Goal: Information Seeking & Learning: Learn about a topic

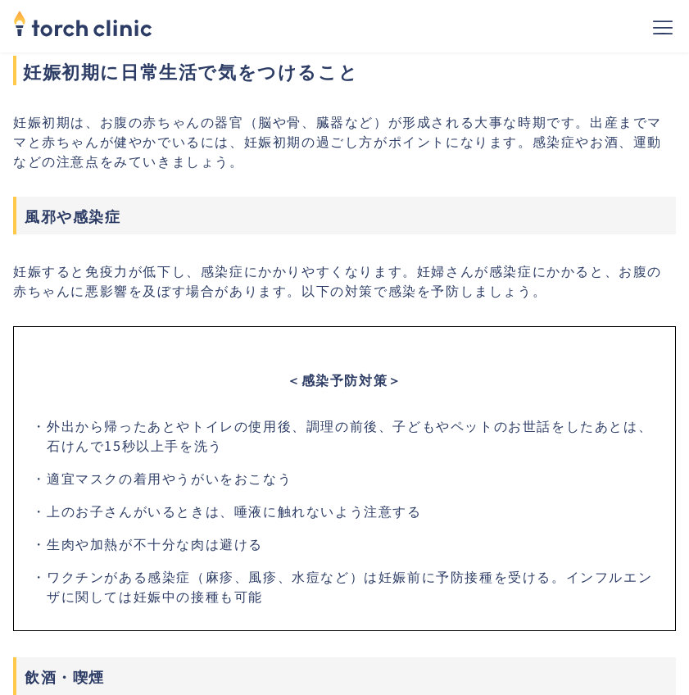
scroll to position [1966, 0]
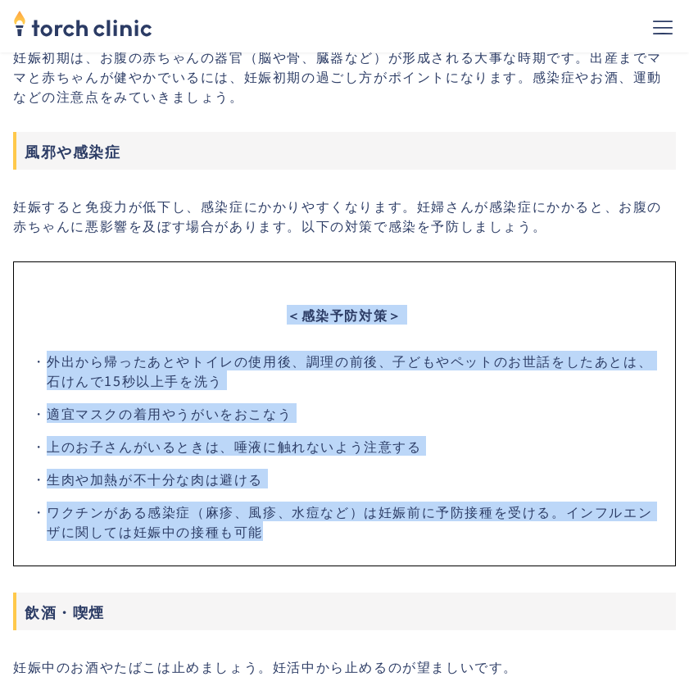
drag, startPoint x: 257, startPoint y: 287, endPoint x: 593, endPoint y: 507, distance: 401.6
click at [593, 507] on div "＜感染予防対策＞ 外出から帰ったあとやトイレの使用後、調理の前後、子どもやペットのお世話をしたあとは、石けんで15秒以上手を洗う 適宜マスクの着用やうがいをお…" at bounding box center [344, 413] width 663 height 305
copy div "＜感染予防対策＞ 外出から帰ったあとやトイレの使用後、調理の前後、子どもやペットのお世話をしたあとは、石けんで15秒以上手を洗う 適宜マスクの着用やうがいをお…"
click at [487, 278] on div "＜感染予防対策＞ 外出から帰ったあとやトイレの使用後、調理の前後、子どもやペットのお世話をしたあとは、石けんで15秒以上手を洗う 適宜マスクの着用やうがいをお…" at bounding box center [344, 413] width 663 height 305
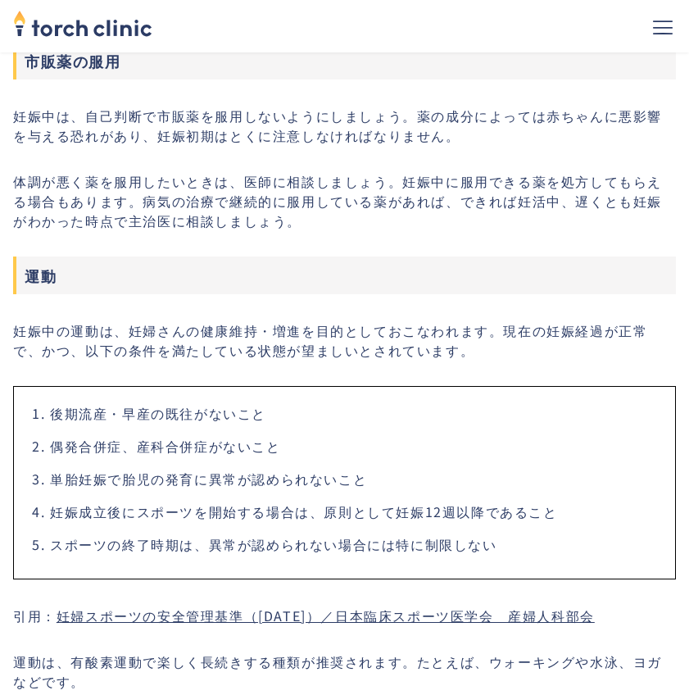
scroll to position [3030, 0]
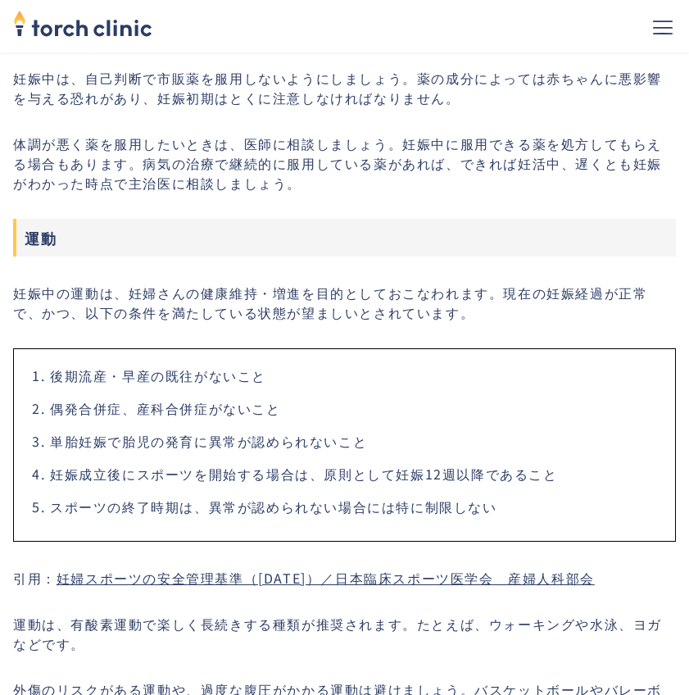
click at [306, 431] on li "単胎妊娠で胎児の発育に異常が認められないこと" at bounding box center [354, 441] width 609 height 20
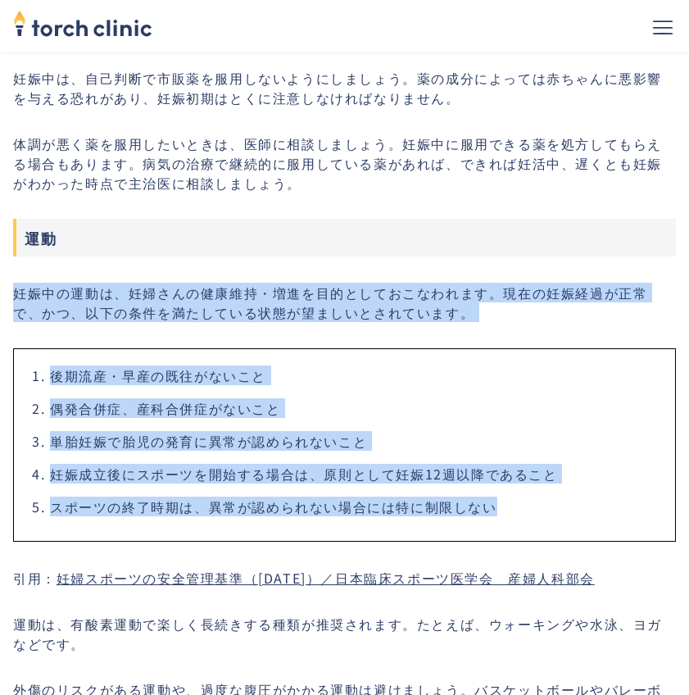
drag, startPoint x: 9, startPoint y: 267, endPoint x: 536, endPoint y: 504, distance: 578.1
copy div "妊娠中の運動は、妊婦さんの健康維持・増進を目的としておこなわれます。現在の妊娠経過が正常で、かつ、以下の条件を満たしている状態が望ましいとされています。 後期…"
click at [469, 398] on li "偶発合併症、産科合併症がないこと" at bounding box center [354, 408] width 609 height 20
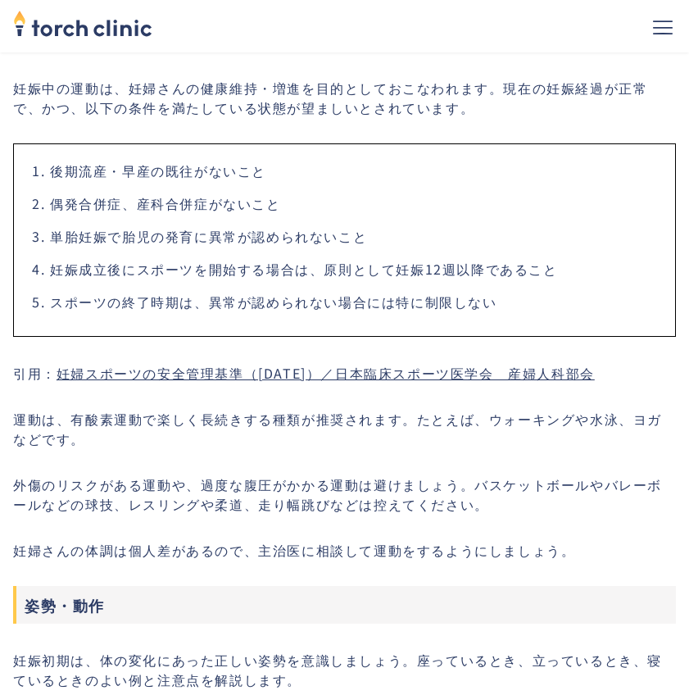
scroll to position [3276, 0]
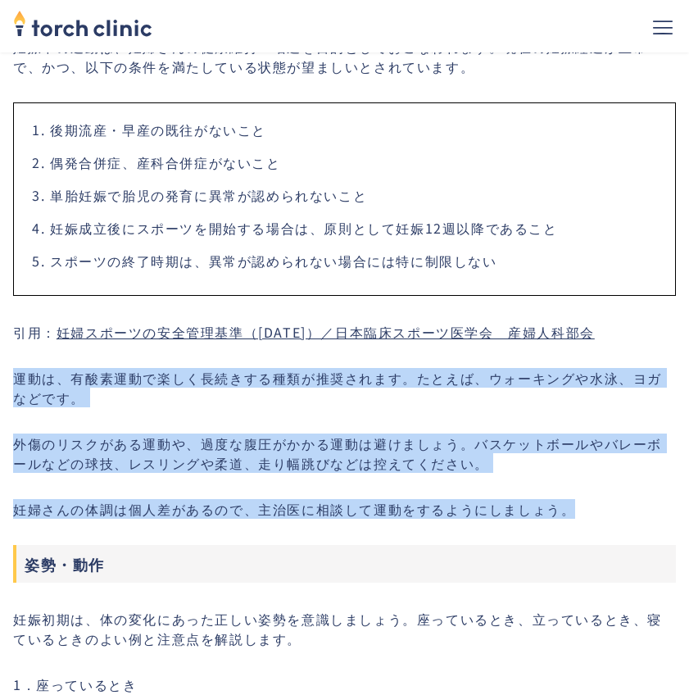
drag, startPoint x: 593, startPoint y: 495, endPoint x: 5, endPoint y: 343, distance: 607.3
copy div "運動は、有酸素運動で楽しく長続きする種類が推奨されます。たとえば、ウォーキングや水泳、ヨガなどです。 外傷のリスクがある運動や、過度な腹圧がかかる運動は避けま…"
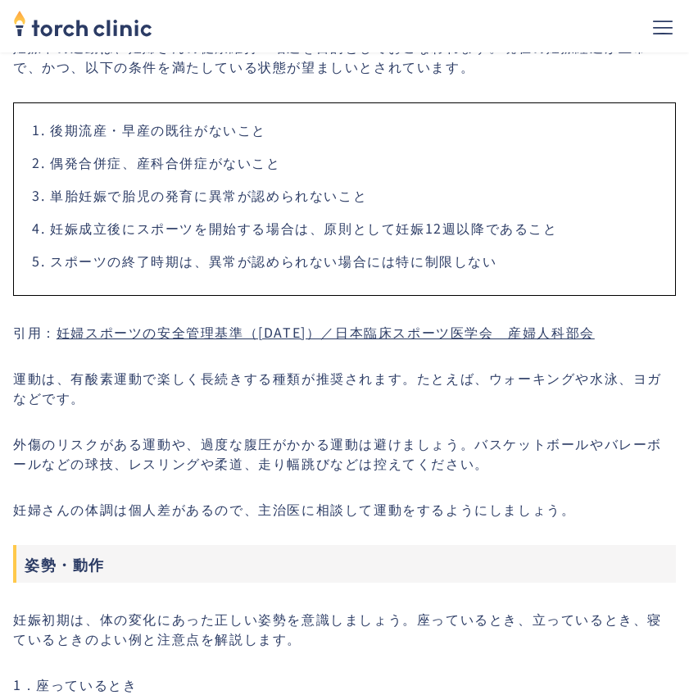
click at [526, 251] on li "スポーツの終了時期は、異常が認められない場合には特に制限しない" at bounding box center [354, 261] width 609 height 20
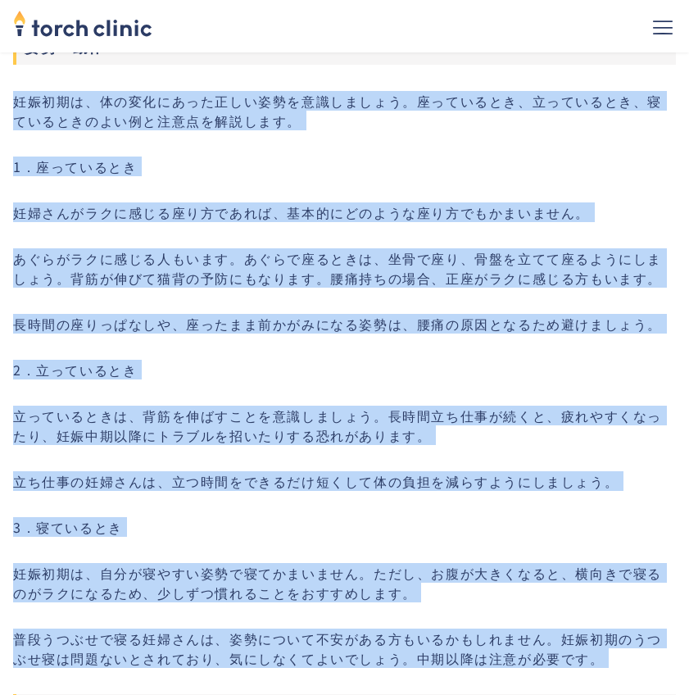
scroll to position [3920, 0]
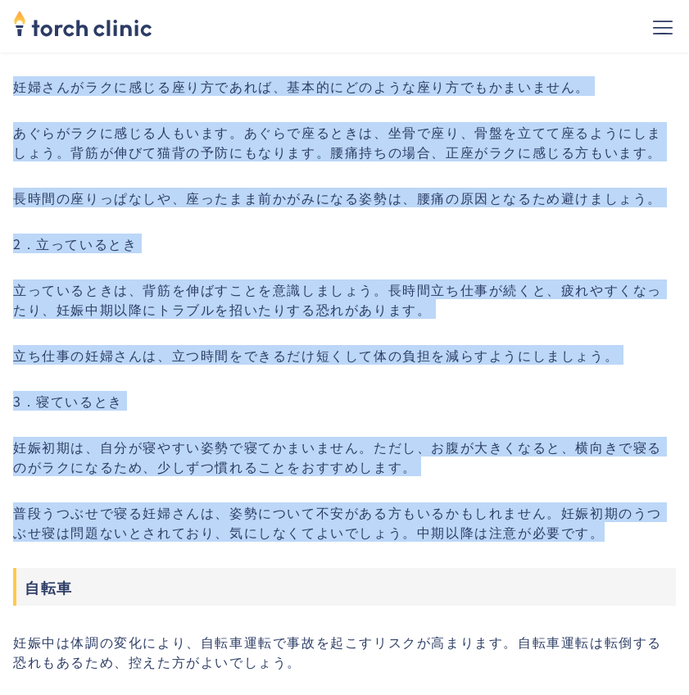
drag, startPoint x: 18, startPoint y: 189, endPoint x: 621, endPoint y: 517, distance: 686.1
copy div "lorem、ipsumdolorsitametcons。adipisc、elitsed、doeiusmodtemporincid。 1．utlabor etd…"
click at [296, 391] on p "3．寝ているとき" at bounding box center [344, 401] width 663 height 20
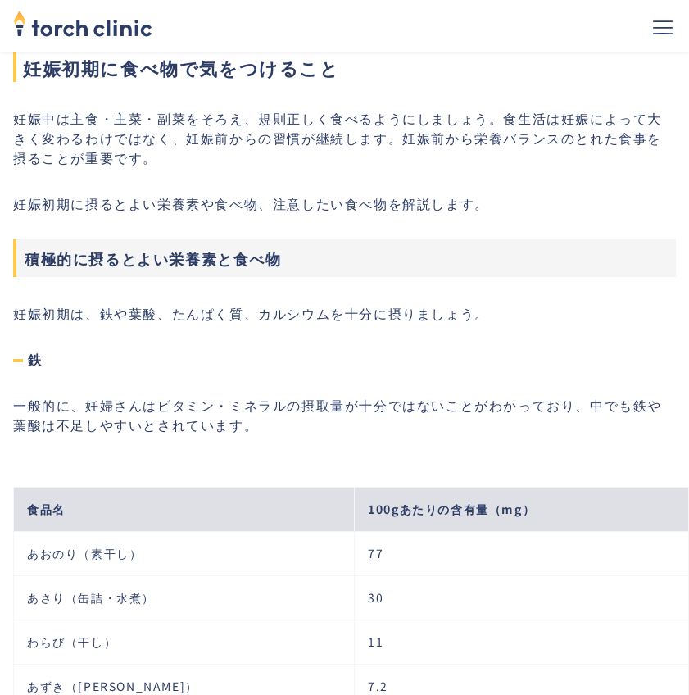
scroll to position [4739, 0]
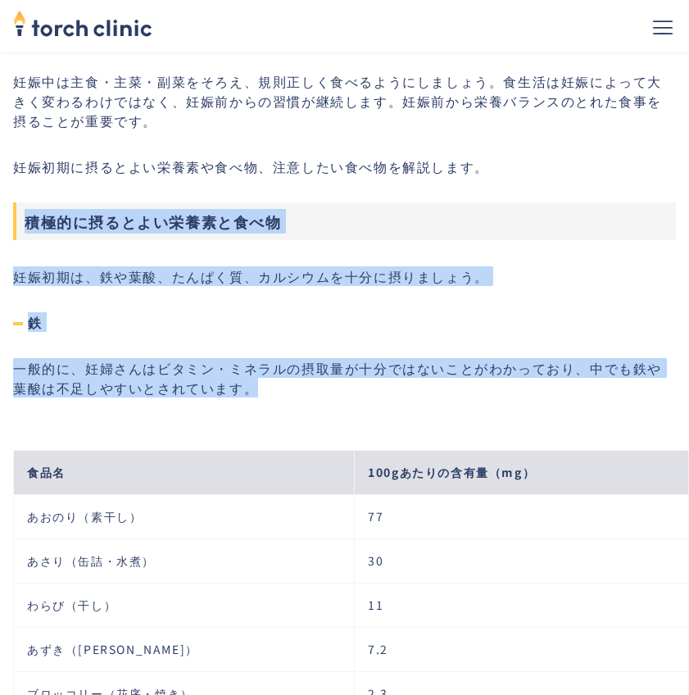
drag, startPoint x: 15, startPoint y: 196, endPoint x: 310, endPoint y: 367, distance: 341.6
click at [310, 367] on div "妊娠初期の症状とその理由 妊娠中は初期・中期・後期に分けられ、「妊娠初期」とは0〜15週（1〜4カ月）をいいます。 妊娠初期には、女性ホルモンの一つであるプロ…" at bounding box center [344, 315] width 663 height 8924
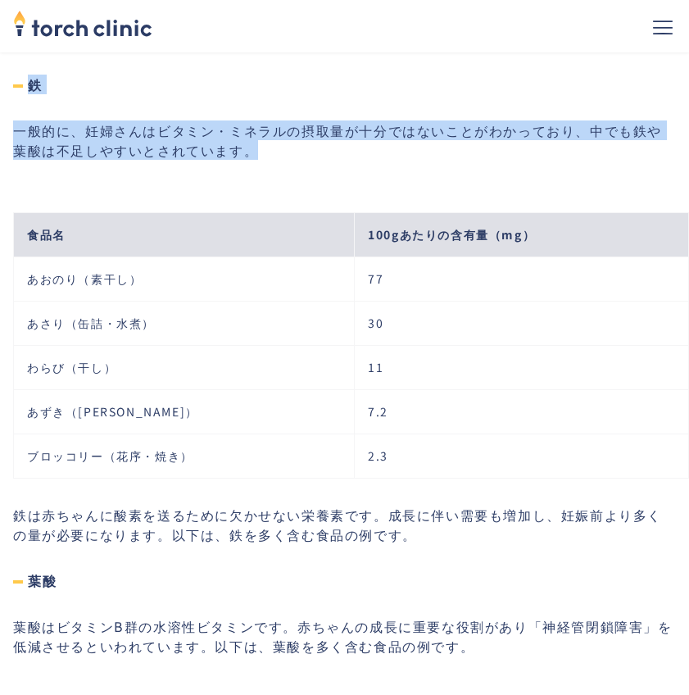
scroll to position [4985, 0]
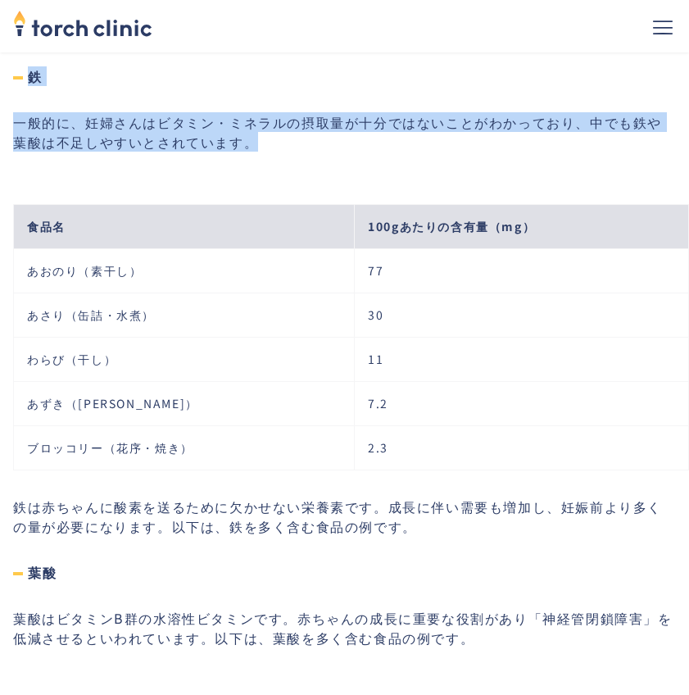
copy div "積極的に摂るとよい栄養素と食べ物 妊娠初期は、鉄や葉酸、たんぱく質、カルシウムを十分に摂りましょう。 鉄 一般的に、妊婦さんはビタミン・ミネラルの摂取量が十分…"
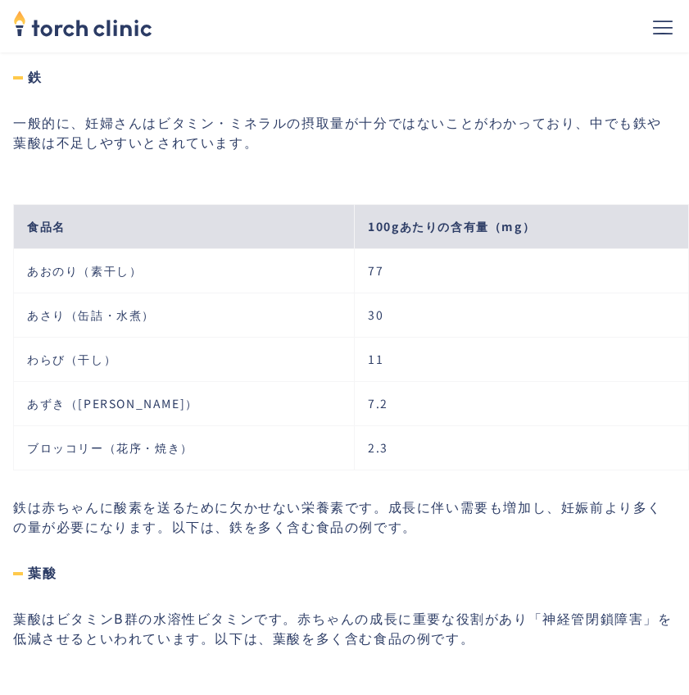
click at [265, 152] on div "妊娠初期の症状とその理由 妊娠中は初期・中期・後期に分けられ、「妊娠初期」とは0〜15週（1〜4カ月）をいいます。 妊娠初期には、女性ホルモンの一つであるプロ…" at bounding box center [344, 70] width 663 height 8924
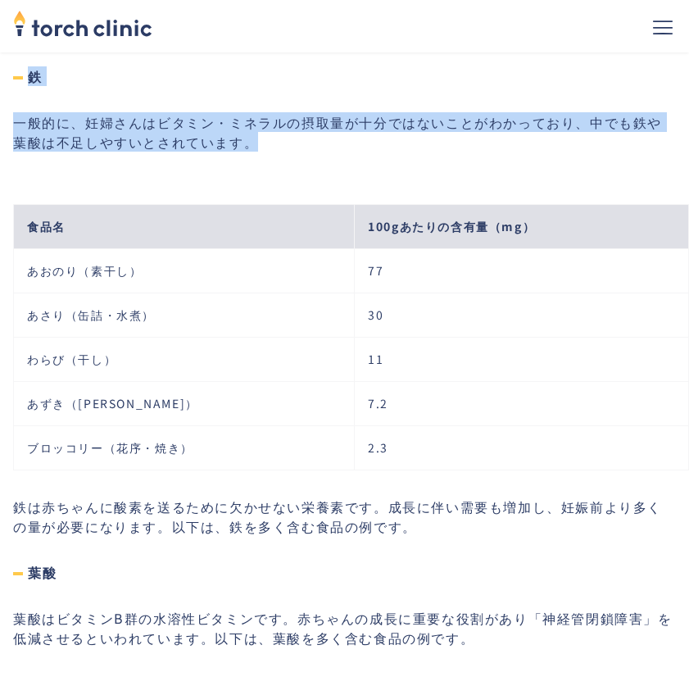
drag, startPoint x: 273, startPoint y: 150, endPoint x: -1, endPoint y: 59, distance: 288.3
copy div "鉄 一般的に、妊婦さんはビタミン・ミネラルの摂取量が十分ではないことがわかっており、中でも鉄や葉酸は不足しやすいとされています。"
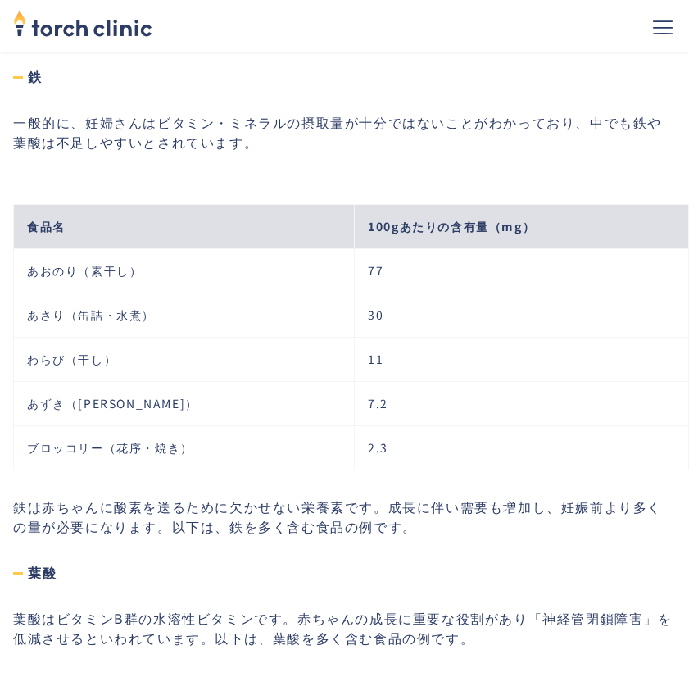
click at [421, 497] on p "鉄は赤ちゃんに酸素を送るために欠かせない栄養素です。成長に伴い需要も増加し、妊娠前より多くの量が必要になります。以下は、鉄を多く含む食品の例です。" at bounding box center [344, 515] width 663 height 39
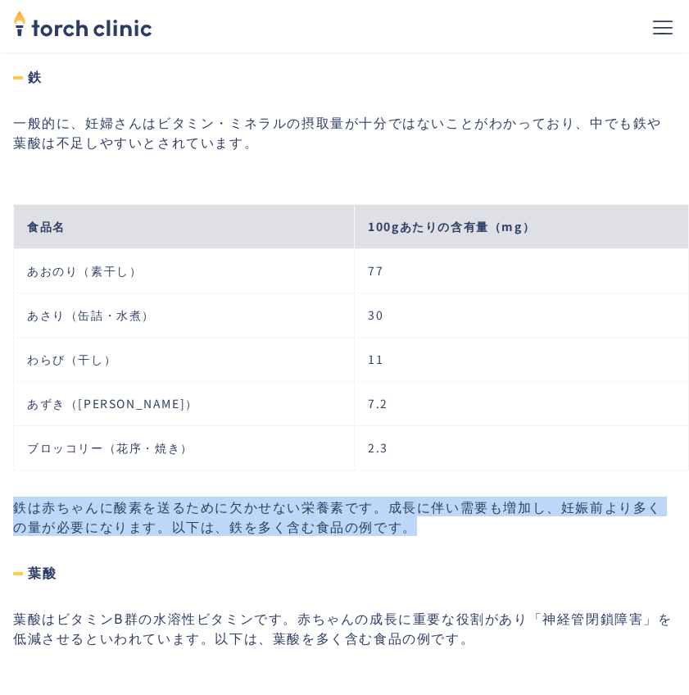
drag, startPoint x: 413, startPoint y: 505, endPoint x: 11, endPoint y: 473, distance: 403.3
click at [11, 473] on section "妊娠初期に気をつけることは？日常生活・食べ物・仕事など解説！ #基礎知識 #妊娠 最終更新日： [DATE] [PERSON_NAME] 医師 恵比寿院院長 …" at bounding box center [344, 88] width 689 height 9985
copy p "鉄は赤ちゃんに酸素を送るために欠かせない栄養素です。成長に伴い需要も増加し、妊娠前より多くの量が必要になります。以下は、鉄を多く含む食品の例です。"
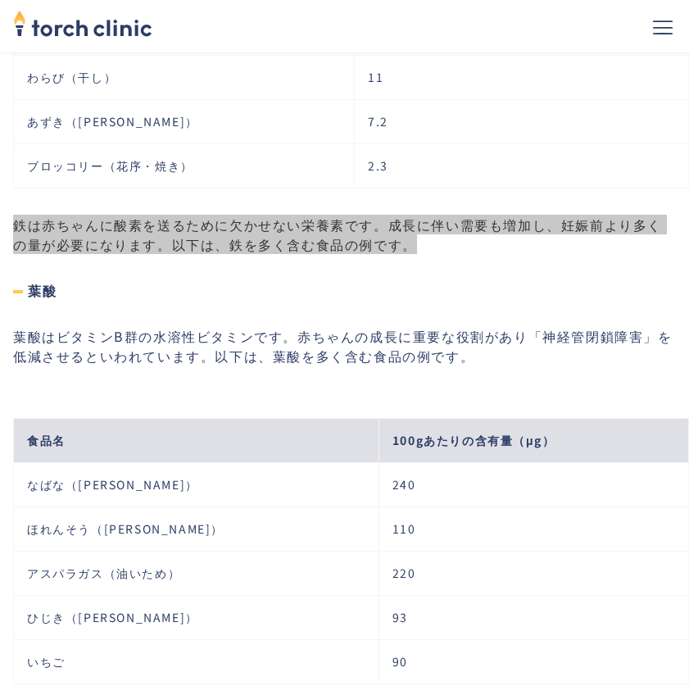
scroll to position [5312, 0]
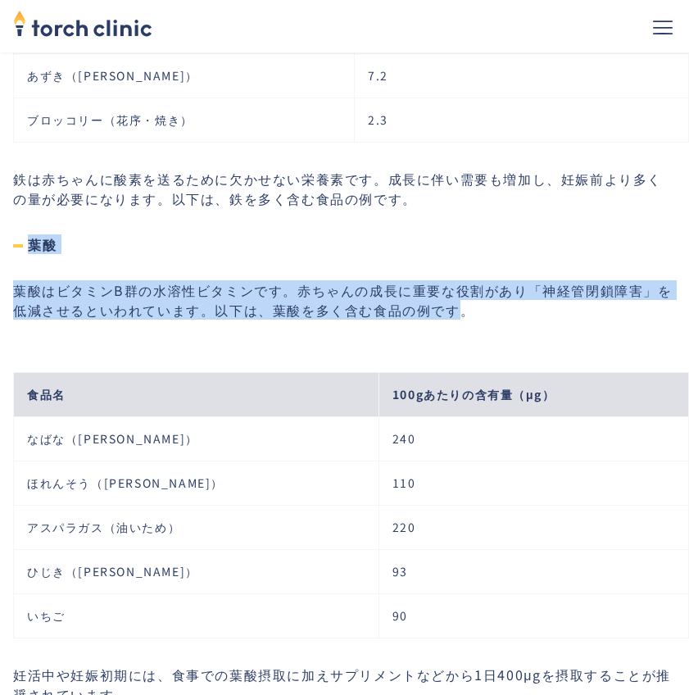
drag, startPoint x: 24, startPoint y: 222, endPoint x: 460, endPoint y: 292, distance: 442.1
click at [467, 292] on p "葉酸はビタミンB群の水溶性ビタミンです。赤ちゃんの成長に重要な役割があり「神経管閉鎖障害」を低減させるといわれています。以下は、葉酸を多く含む食品の例です。" at bounding box center [344, 299] width 663 height 39
copy div "葉酸 葉酸はビタミンB群の水溶性ビタミンです。赤ちゃんの成長に重要な役割があり「神経管閉鎖障害」を低減させるといわれています。以下は、葉酸を多く含む食品の例で…"
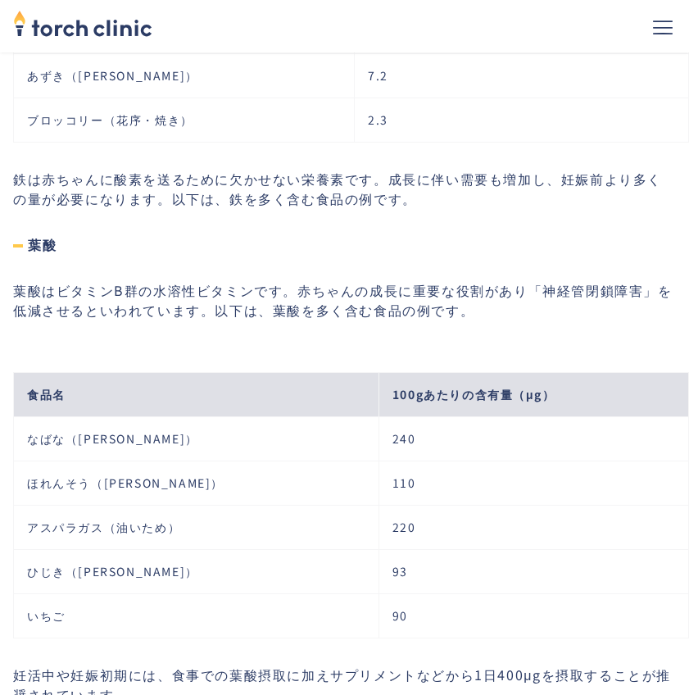
click at [511, 372] on th "100gあたりの含有量（μg）" at bounding box center [533, 394] width 310 height 44
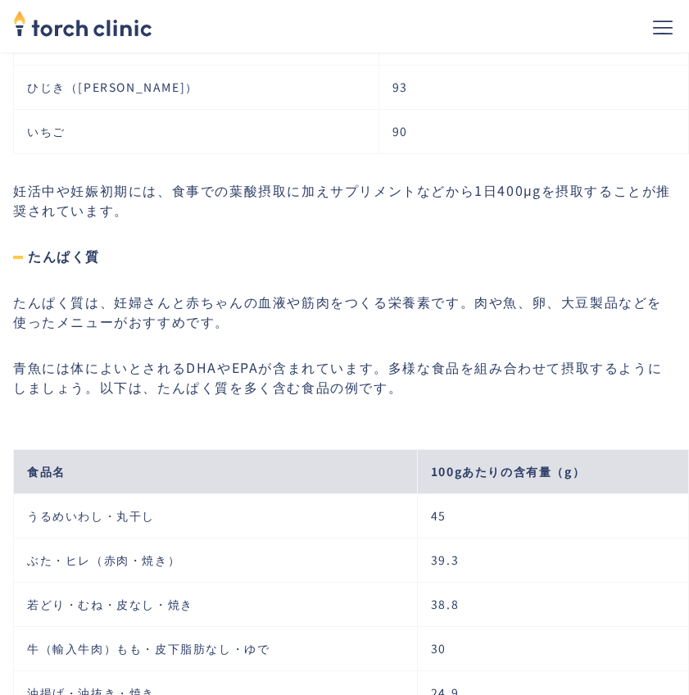
scroll to position [5804, 0]
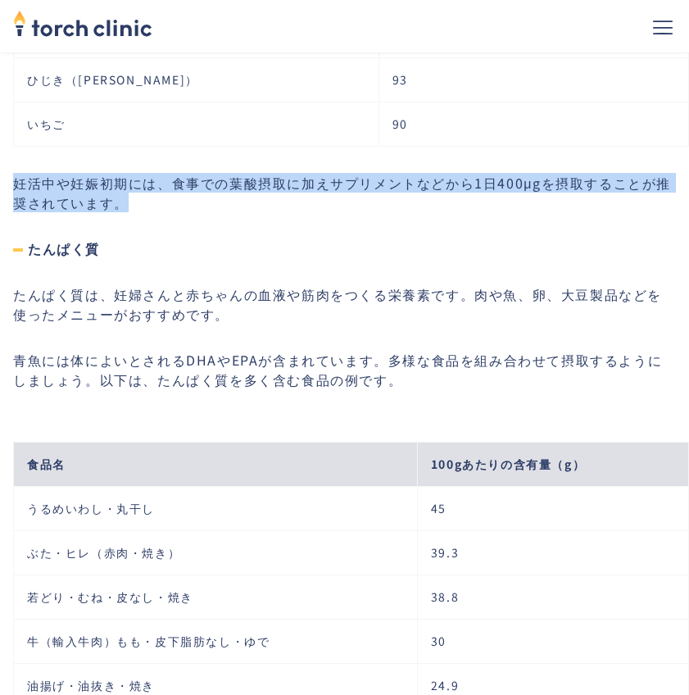
drag, startPoint x: 15, startPoint y: 160, endPoint x: 129, endPoint y: 184, distance: 116.5
click at [129, 185] on p "妊活中や妊娠初期には、食事での葉酸摂取に加えサプリメントなどから1日400μgを摂取することが推奨されています。" at bounding box center [344, 192] width 663 height 39
copy p "妊活中や妊娠初期には、食事での葉酸摂取に加えサプリメントなどから1日400μgを摂取することが推奨されています。"
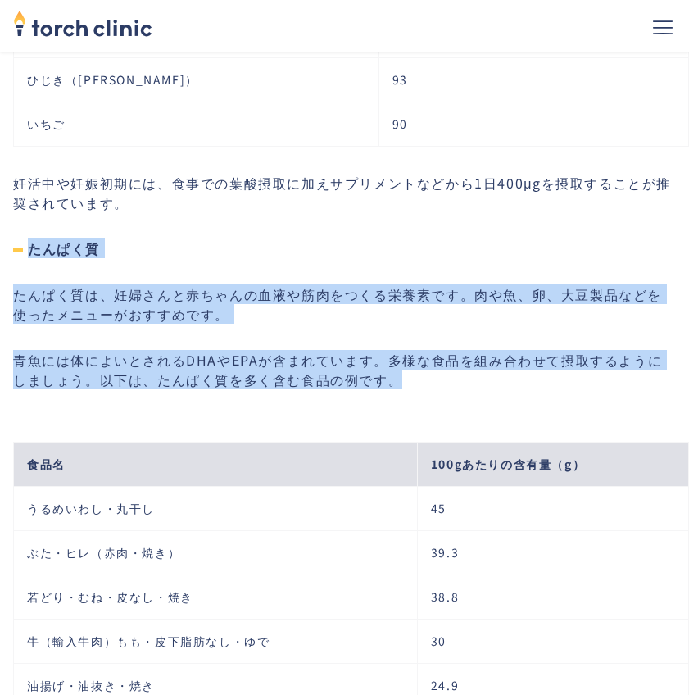
drag, startPoint x: 26, startPoint y: 227, endPoint x: 405, endPoint y: 359, distance: 400.7
copy div "たんぱく質 たんぱく質は、妊婦さんと赤ちゃんの血液や筋肉をつくる栄養素です。肉や魚、卵、大豆製品などを使ったメニューがおすすめです。 青魚には体によいとされる…"
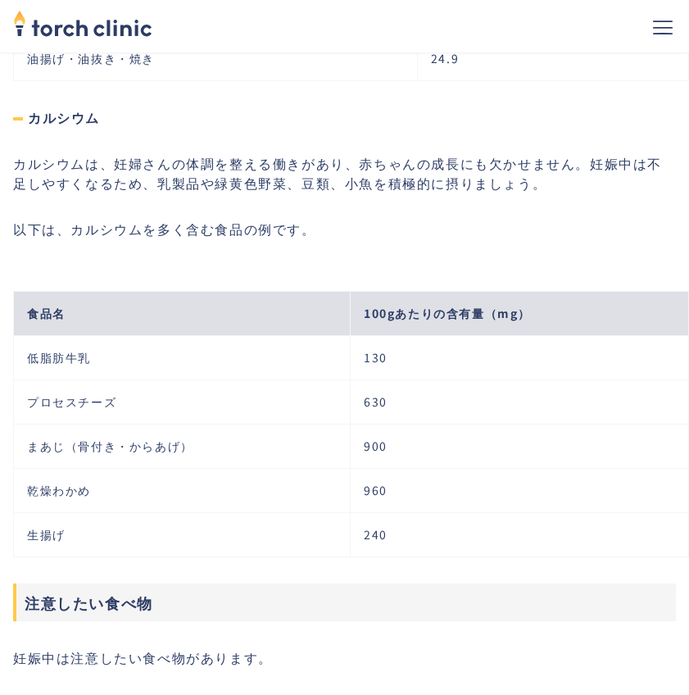
scroll to position [6459, 0]
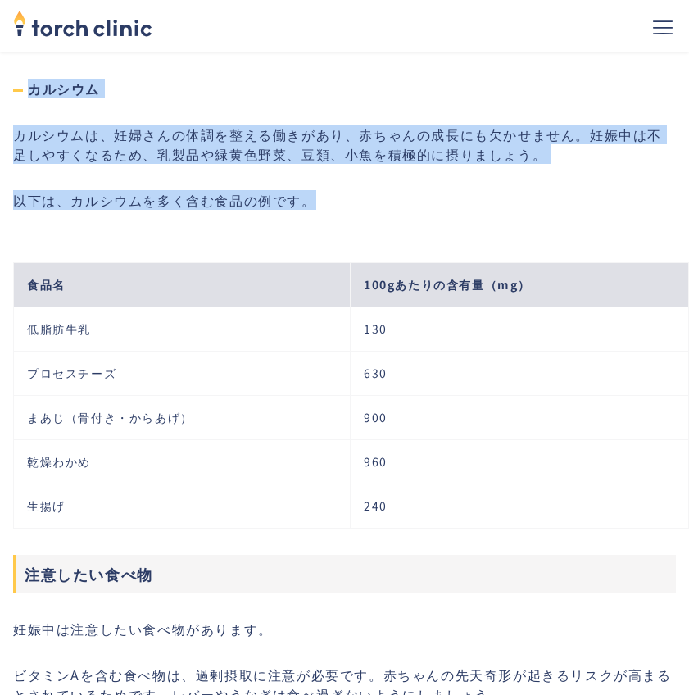
drag, startPoint x: 28, startPoint y: 66, endPoint x: 315, endPoint y: 179, distance: 307.8
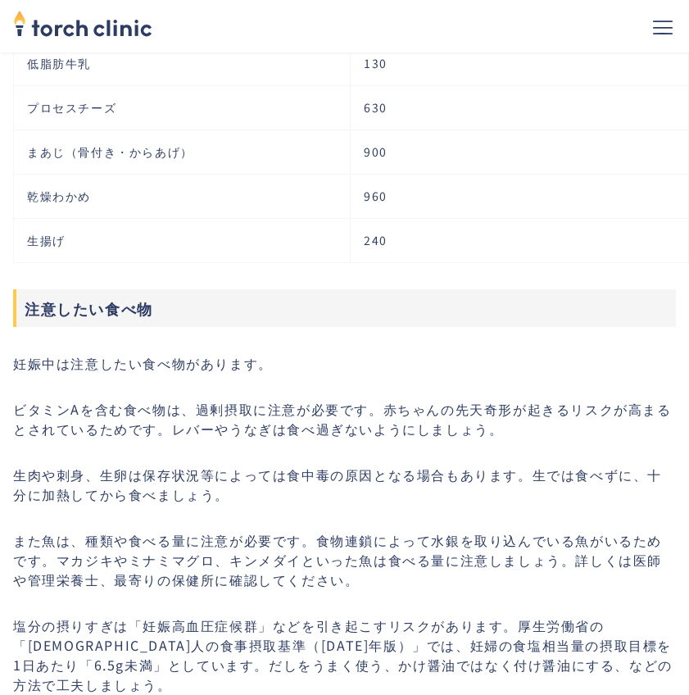
scroll to position [6786, 0]
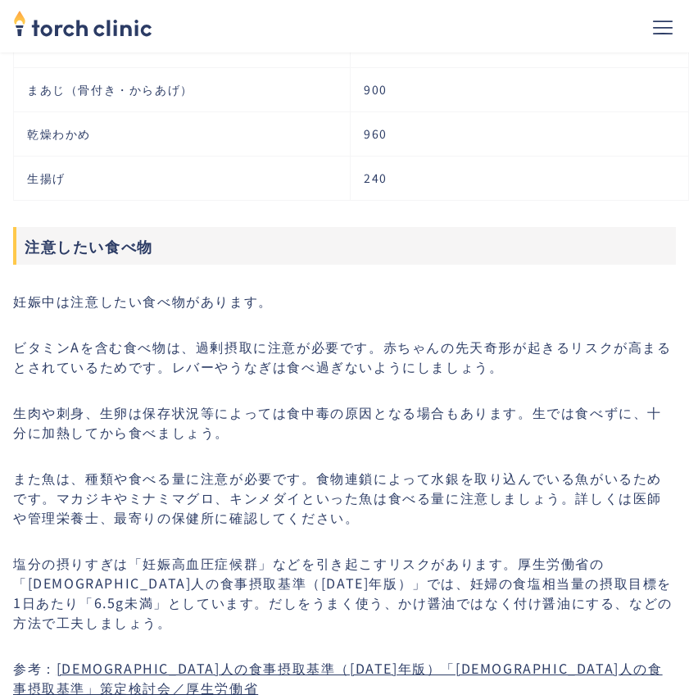
click at [464, 468] on p "また魚は、種類や食べる量に注意が必要です。食物連鎖によって水銀を取り込んでいる魚がいるためです。マカジキやミナミマグロ、キンメダイといった魚は食べる量に注意し…" at bounding box center [344, 497] width 663 height 59
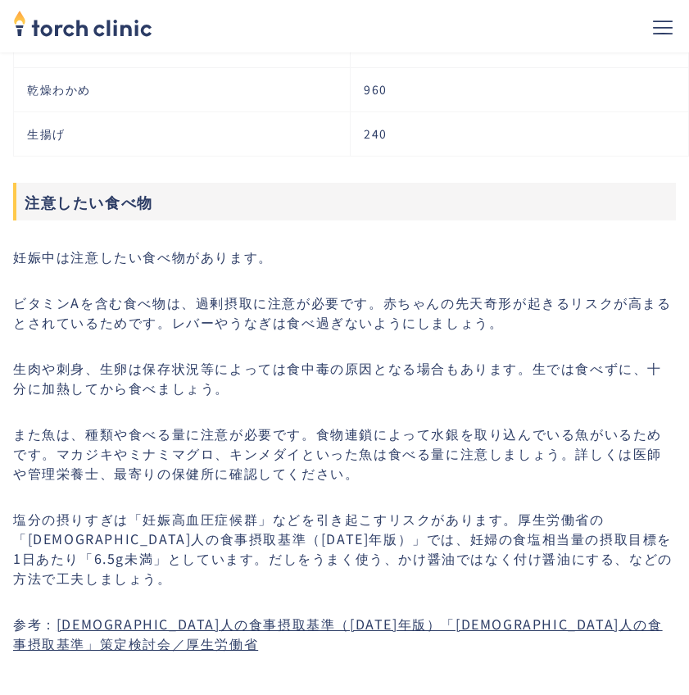
scroll to position [6868, 0]
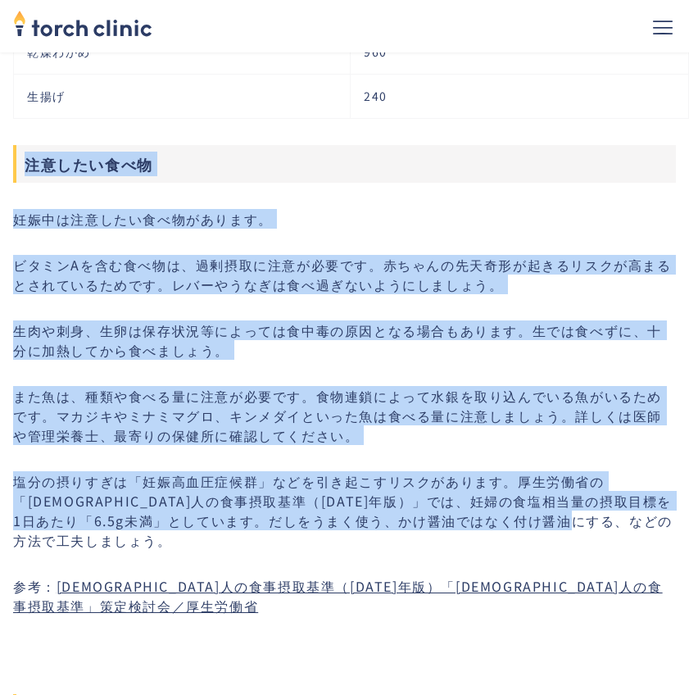
drag, startPoint x: 27, startPoint y: 141, endPoint x: 638, endPoint y: 500, distance: 708.9
click at [446, 209] on p "妊娠中は注意したい食べ物があります。" at bounding box center [344, 219] width 663 height 20
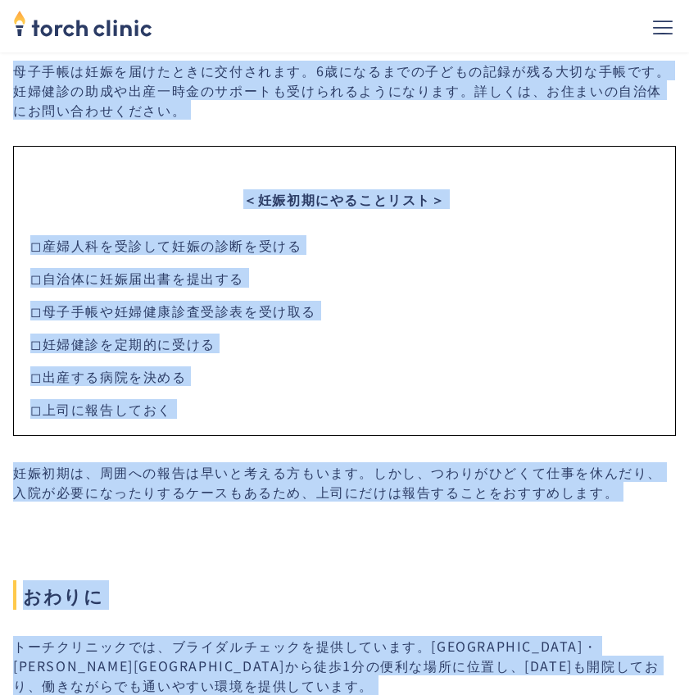
scroll to position [8750, 0]
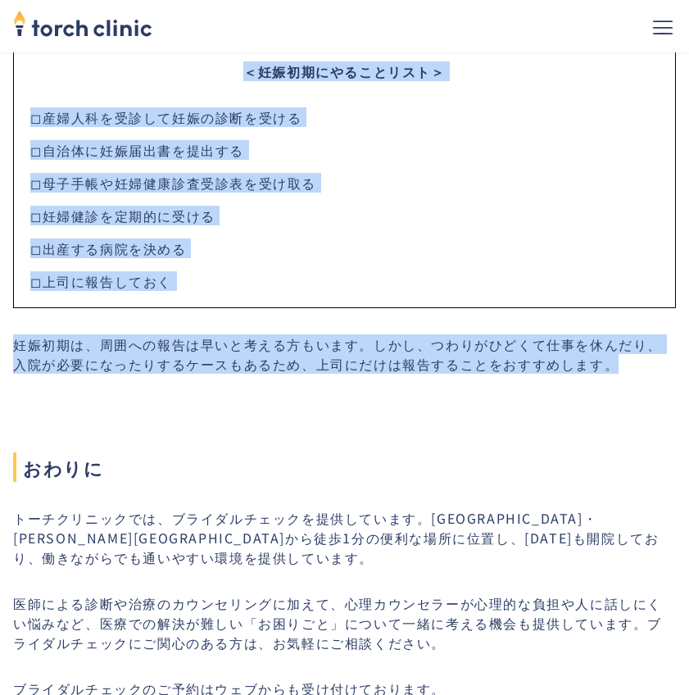
drag, startPoint x: 18, startPoint y: 173, endPoint x: 640, endPoint y: 315, distance: 638.4
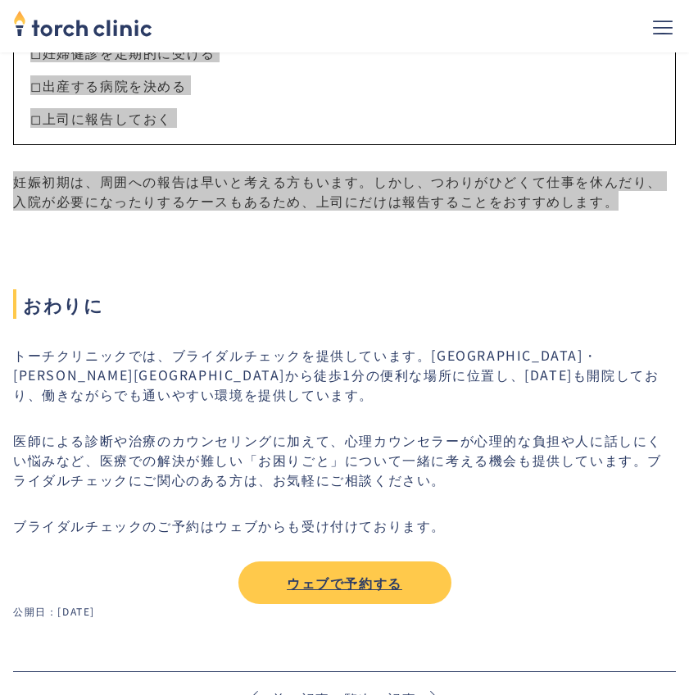
scroll to position [8913, 0]
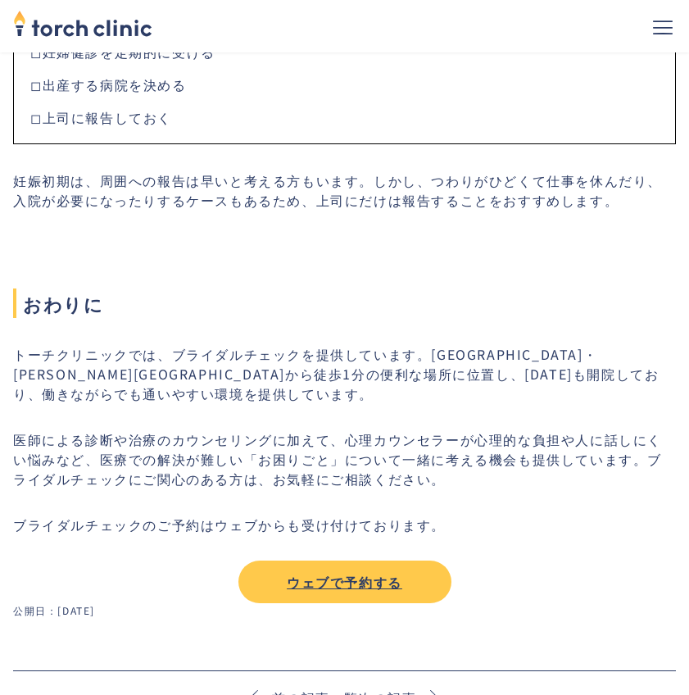
click at [476, 429] on p "医師による診断や治療のカウンセリングに加えて、心理カウンセラーが心理的な負担や人に話しにくい悩みなど、医療での解決が難しい「お困りごと」について一緒に考える機…" at bounding box center [344, 458] width 663 height 59
